Goal: Transaction & Acquisition: Purchase product/service

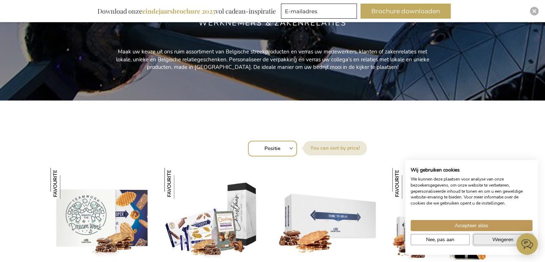
click at [489, 238] on button "Weigeren" at bounding box center [503, 239] width 59 height 11
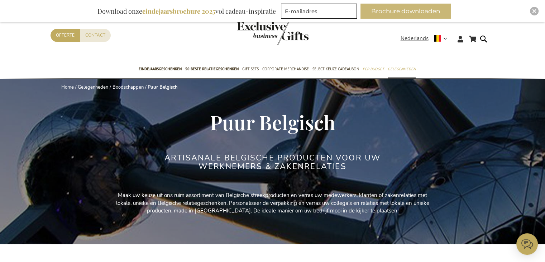
click at [396, 9] on button "Brochure downloaden" at bounding box center [406, 11] width 90 height 15
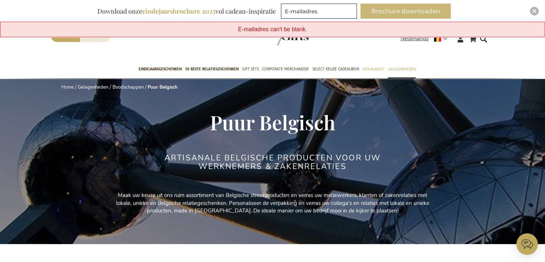
click at [396, 9] on button "Brochure downloaden" at bounding box center [406, 11] width 90 height 15
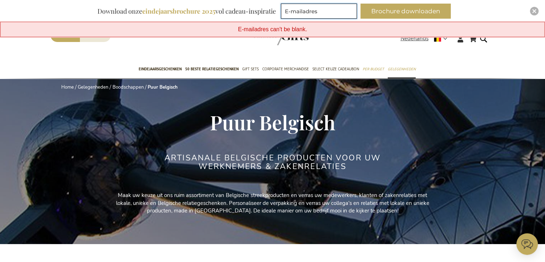
click at [301, 10] on input "E-mailadres" at bounding box center [319, 11] width 76 height 15
type input "wim.vanrompay@mow.vlaanderen.be"
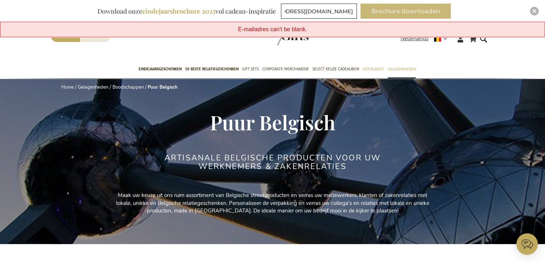
click at [405, 11] on button "Brochure downloaden" at bounding box center [406, 11] width 90 height 15
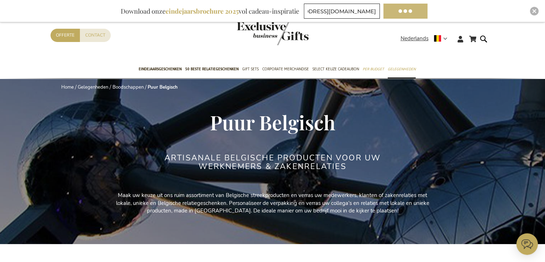
scroll to position [0, 0]
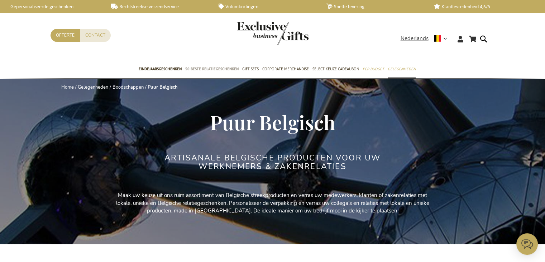
click at [211, 66] on span "50 beste relatiegeschenken" at bounding box center [211, 69] width 53 height 8
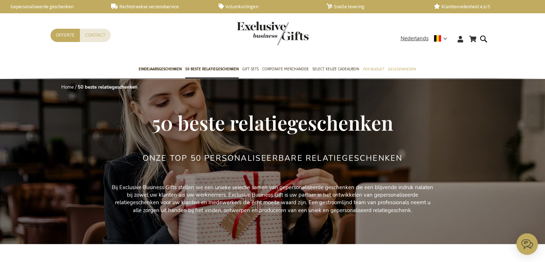
click at [211, 66] on span "50 beste relatiegeschenken" at bounding box center [211, 69] width 53 height 8
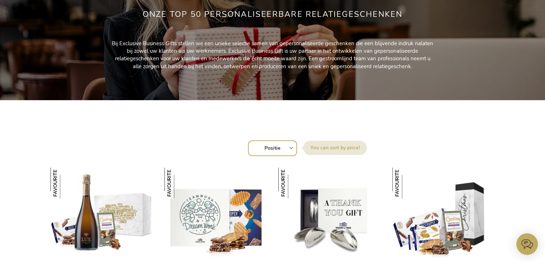
scroll to position [215, 0]
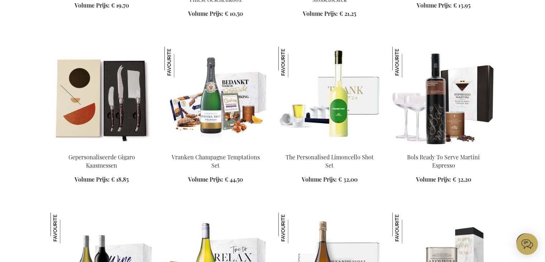
scroll to position [609, 0]
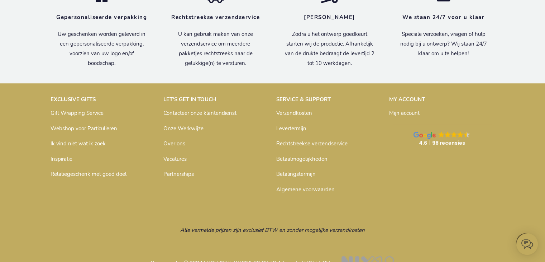
scroll to position [6281, 0]
